Goal: Complete application form

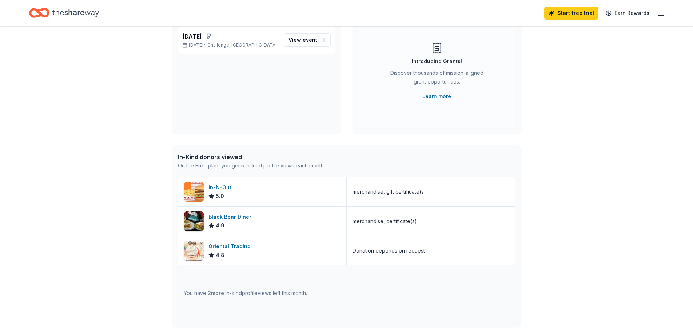
scroll to position [109, 0]
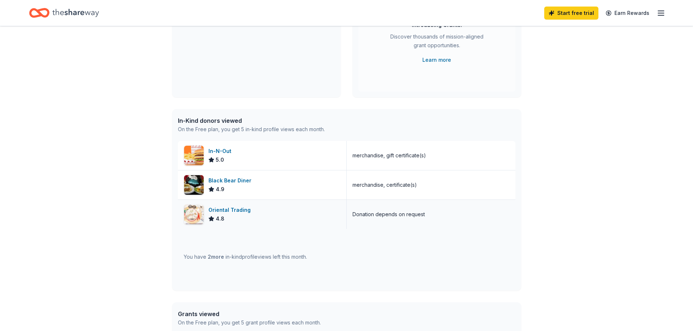
click at [225, 211] on div "Oriental Trading" at bounding box center [230, 210] width 45 height 9
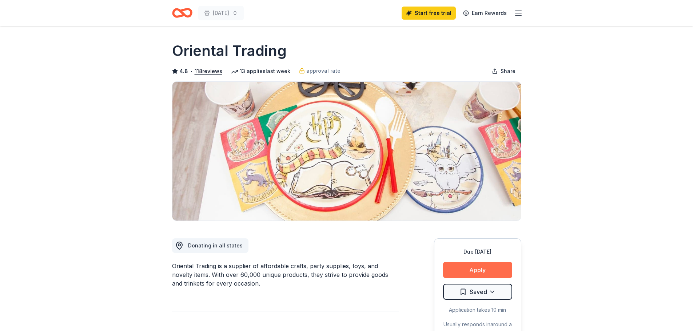
click at [477, 273] on button "Apply" at bounding box center [477, 270] width 69 height 16
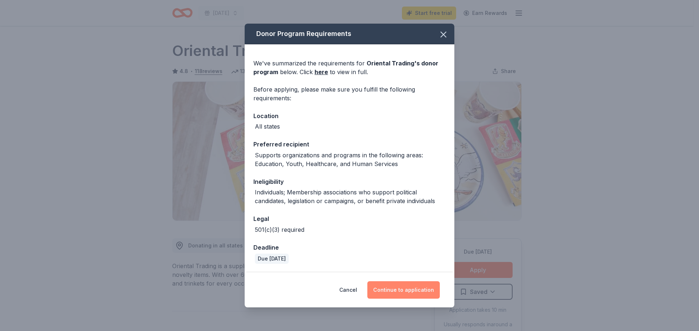
click at [397, 286] on button "Continue to application" at bounding box center [403, 290] width 72 height 17
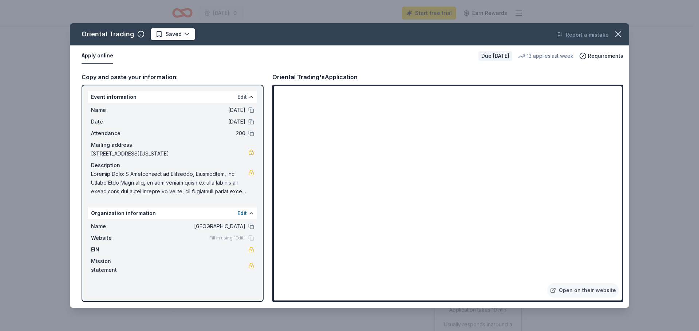
click at [243, 95] on button "Edit" at bounding box center [241, 97] width 9 height 9
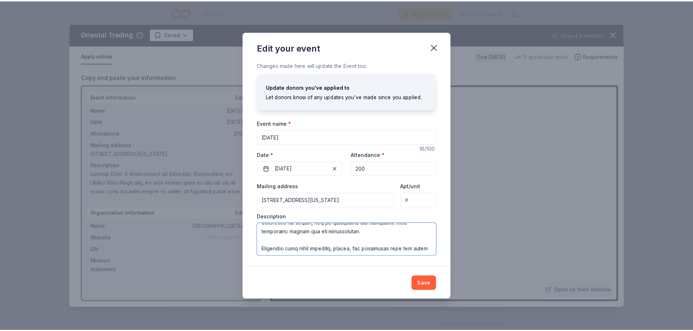
scroll to position [323, 0]
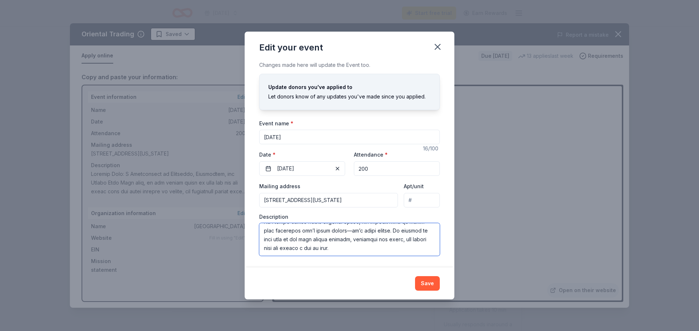
drag, startPoint x: 264, startPoint y: 234, endPoint x: 378, endPoint y: 246, distance: 114.4
click at [424, 247] on textarea at bounding box center [349, 239] width 180 height 33
click at [423, 283] on button "Save" at bounding box center [427, 284] width 25 height 15
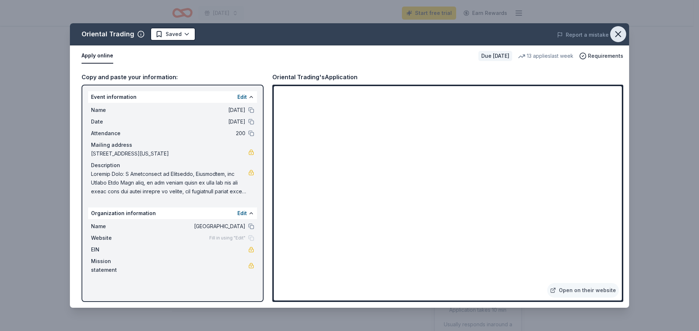
click at [622, 35] on icon "button" at bounding box center [618, 34] width 10 height 10
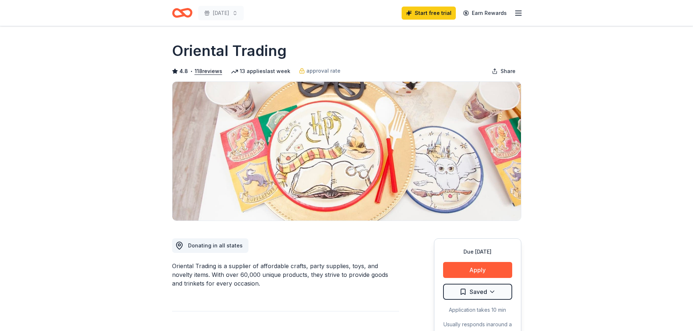
click at [178, 13] on icon "Home" at bounding box center [182, 12] width 20 height 17
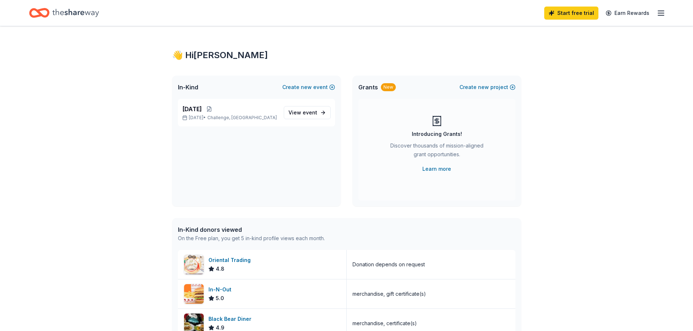
click at [64, 10] on icon "Home" at bounding box center [75, 12] width 47 height 15
click at [38, 10] on icon "Home" at bounding box center [42, 12] width 11 height 7
click at [73, 15] on icon "Home" at bounding box center [75, 12] width 47 height 15
click at [317, 116] on span "View event" at bounding box center [303, 112] width 29 height 9
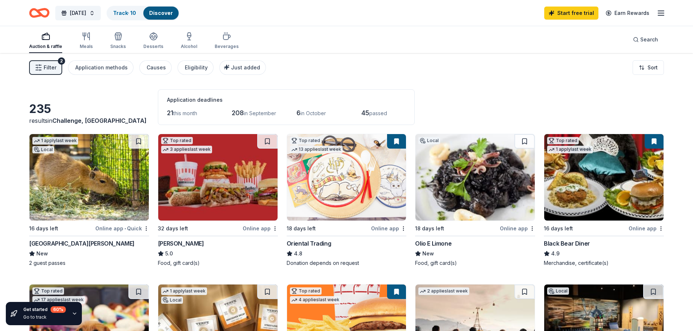
click at [660, 12] on icon "button" at bounding box center [661, 13] width 9 height 9
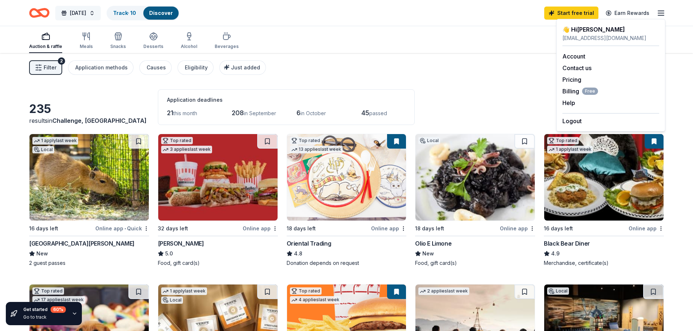
click at [73, 11] on span "[DATE]" at bounding box center [78, 13] width 16 height 9
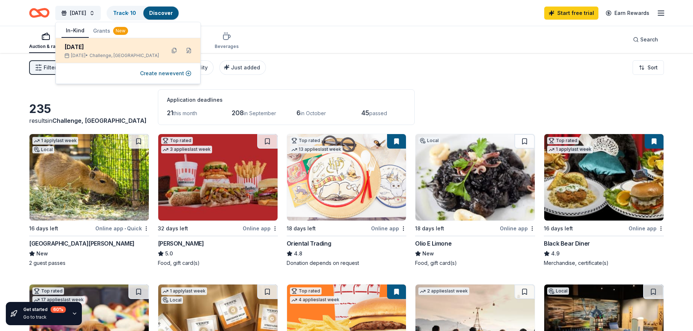
click at [136, 47] on div "[DATE]" at bounding box center [111, 47] width 95 height 9
click at [91, 47] on div "[DATE]" at bounding box center [111, 47] width 95 height 9
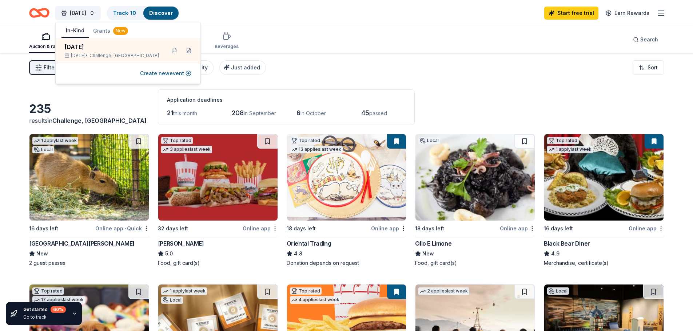
click at [17, 18] on div "[DATE] Track · 10 Discover Start free trial Earn Rewards" at bounding box center [346, 13] width 693 height 26
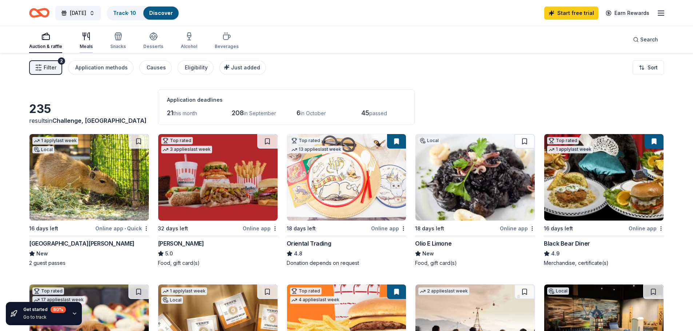
click at [80, 38] on div "button" at bounding box center [86, 36] width 13 height 9
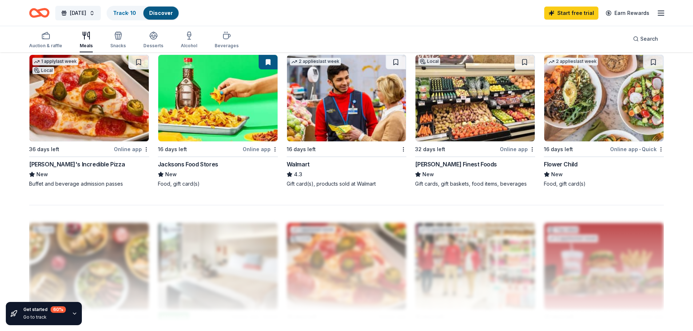
scroll to position [655, 0]
